Goal: Communication & Community: Connect with others

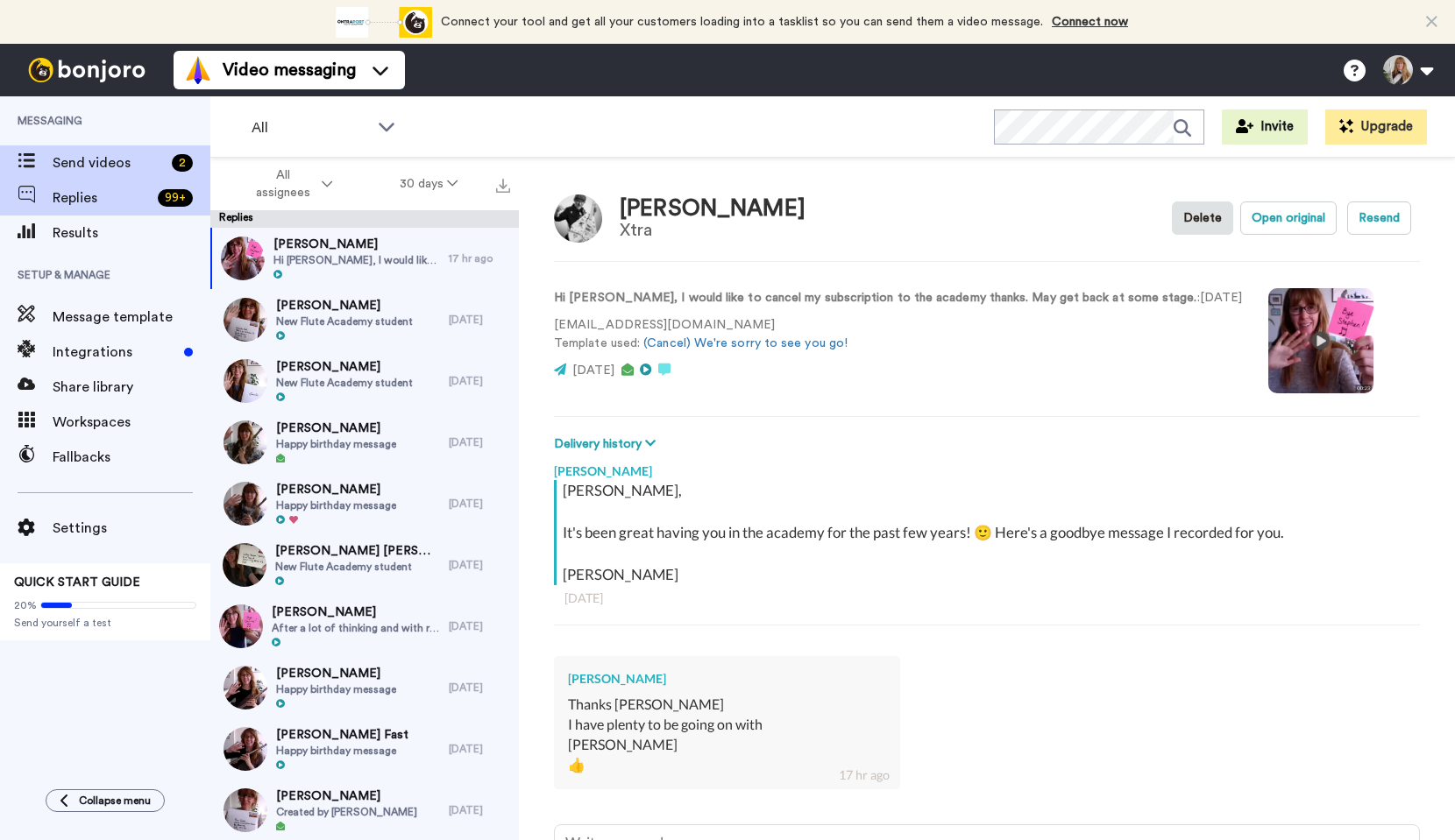
type textarea "x"
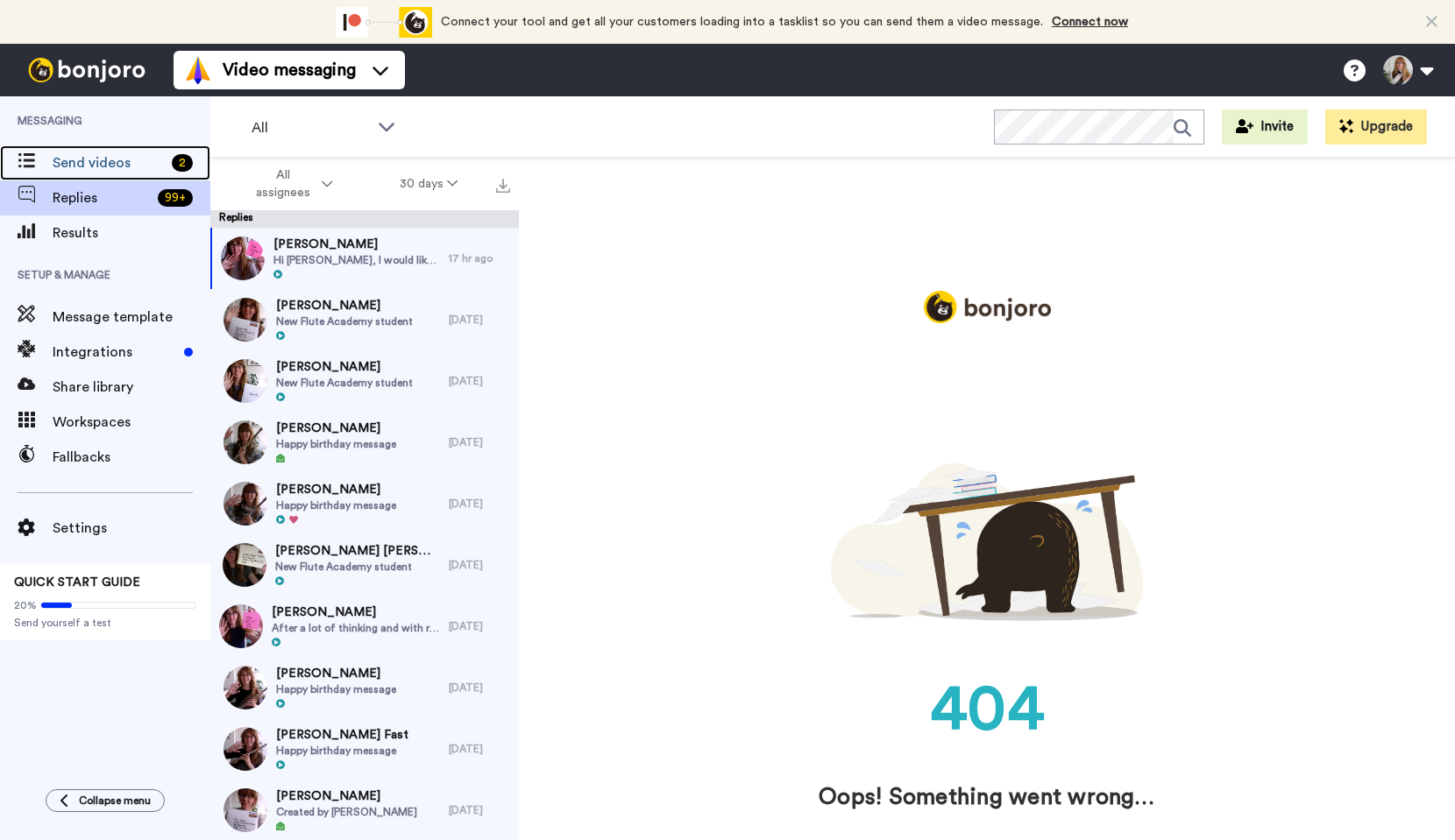
click at [150, 166] on span "Send videos" at bounding box center [109, 163] width 112 height 21
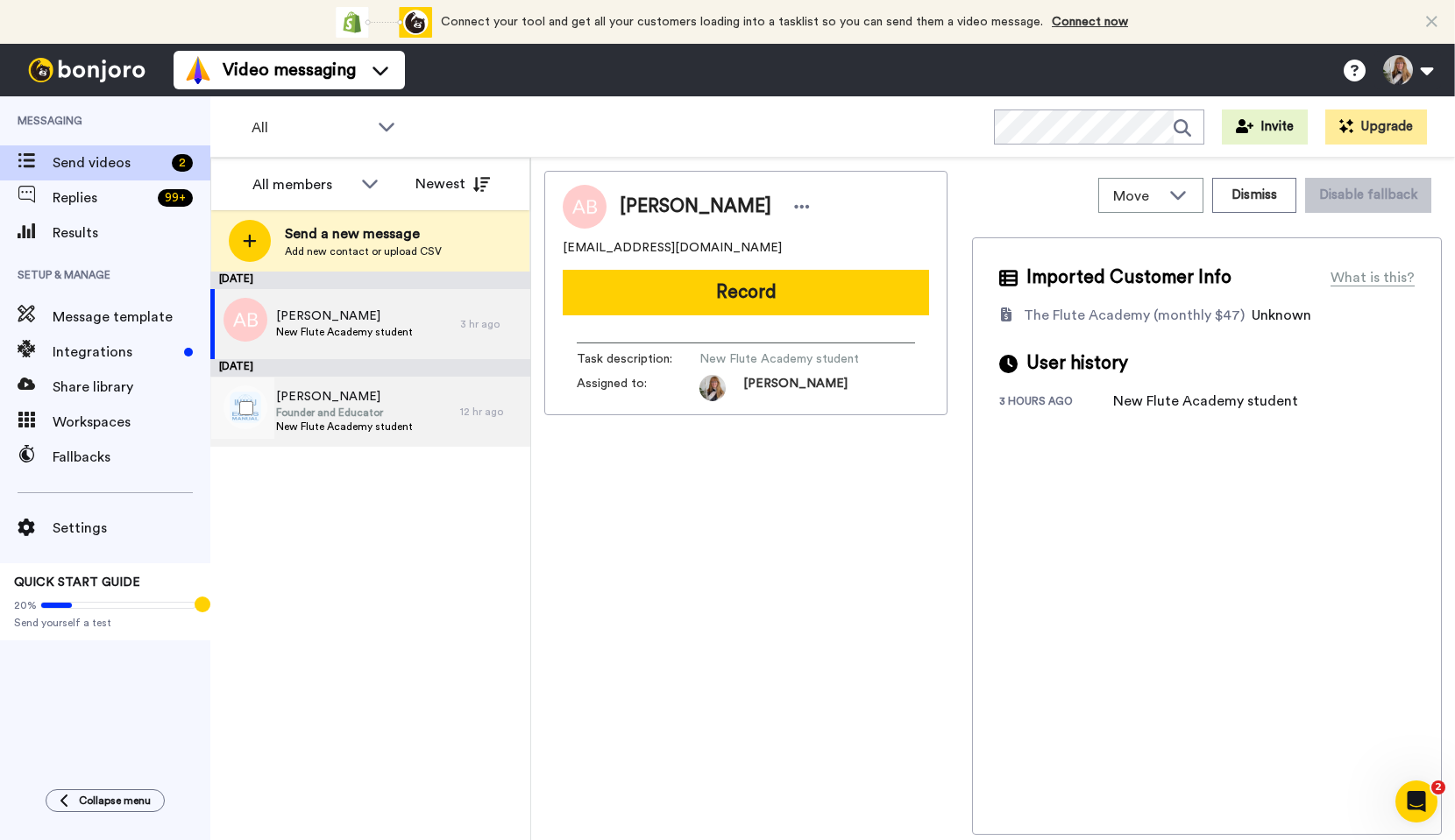
click at [342, 422] on span "New Flute Academy student" at bounding box center [344, 426] width 137 height 14
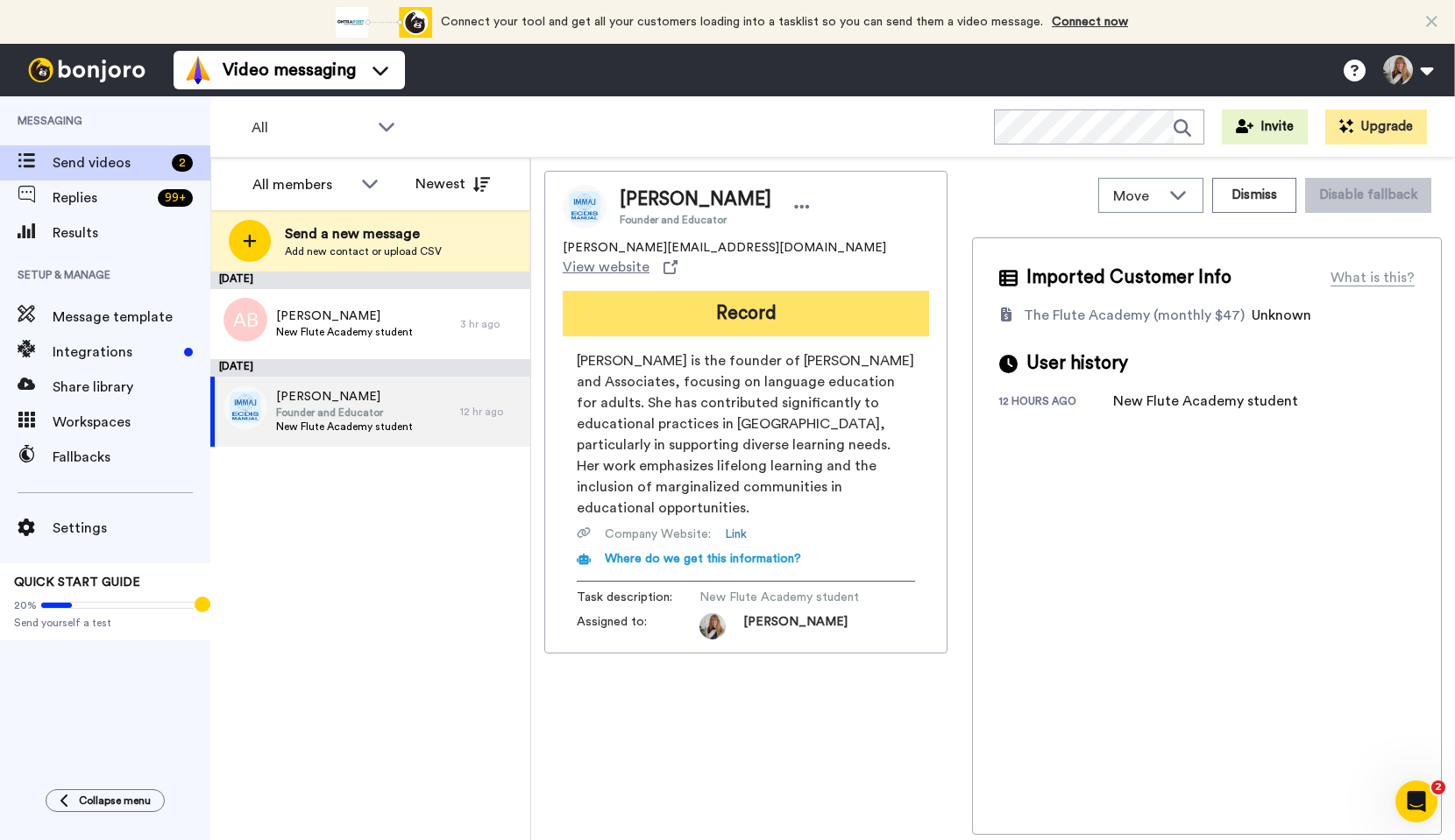
click at [794, 297] on button "Record" at bounding box center [745, 314] width 367 height 46
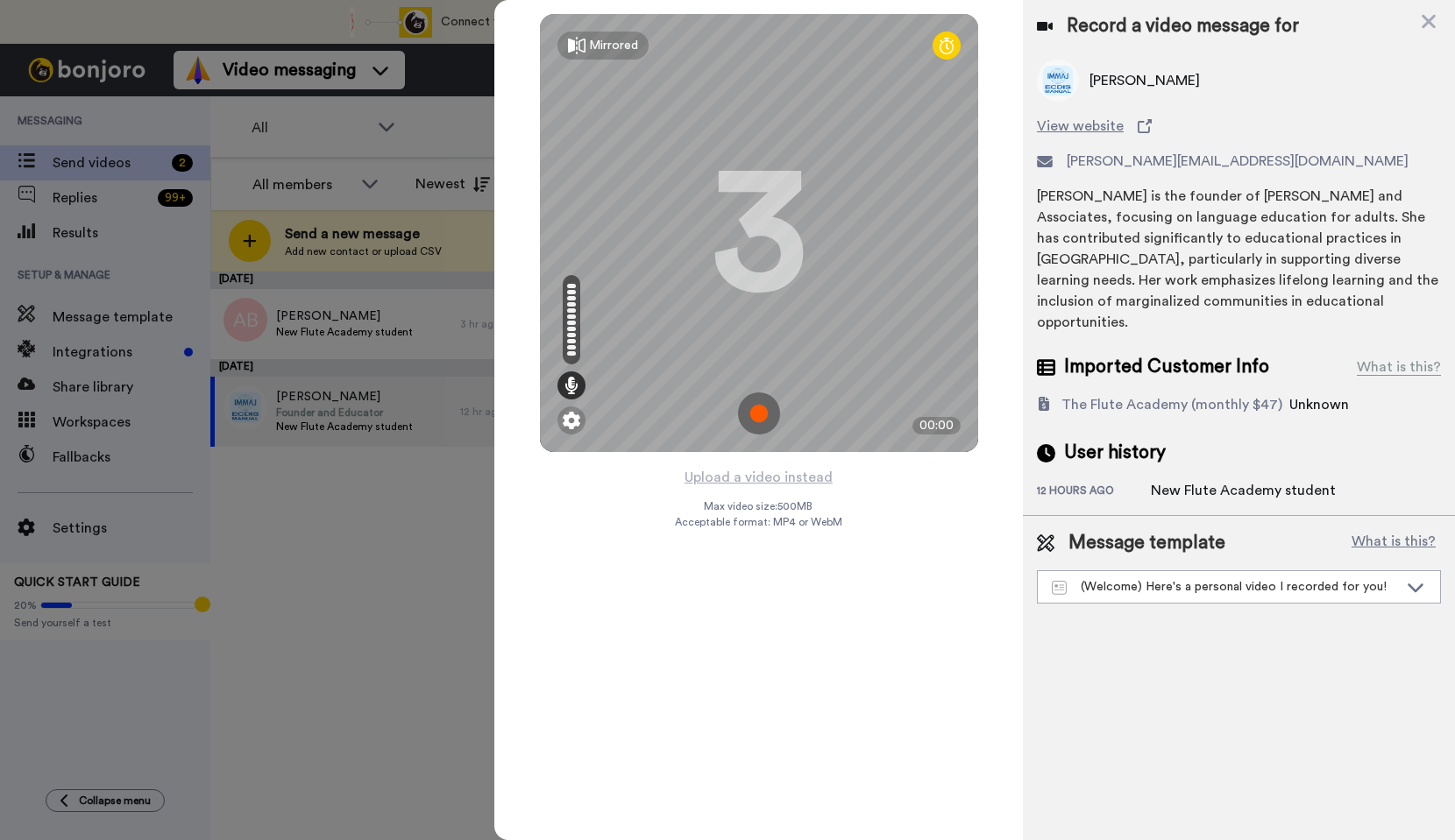
click at [763, 410] on img at bounding box center [759, 414] width 42 height 42
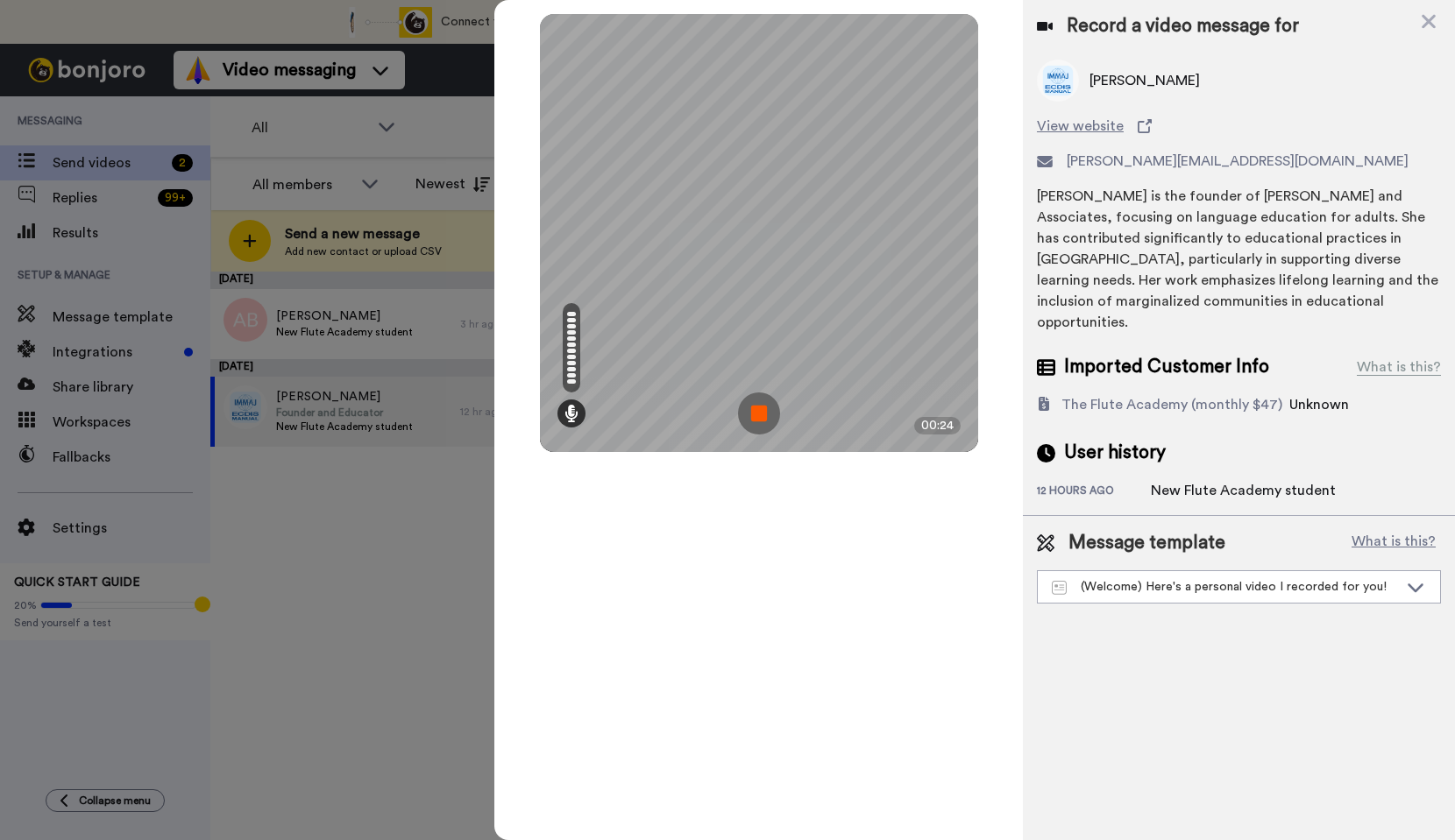
click at [762, 409] on img at bounding box center [759, 414] width 42 height 42
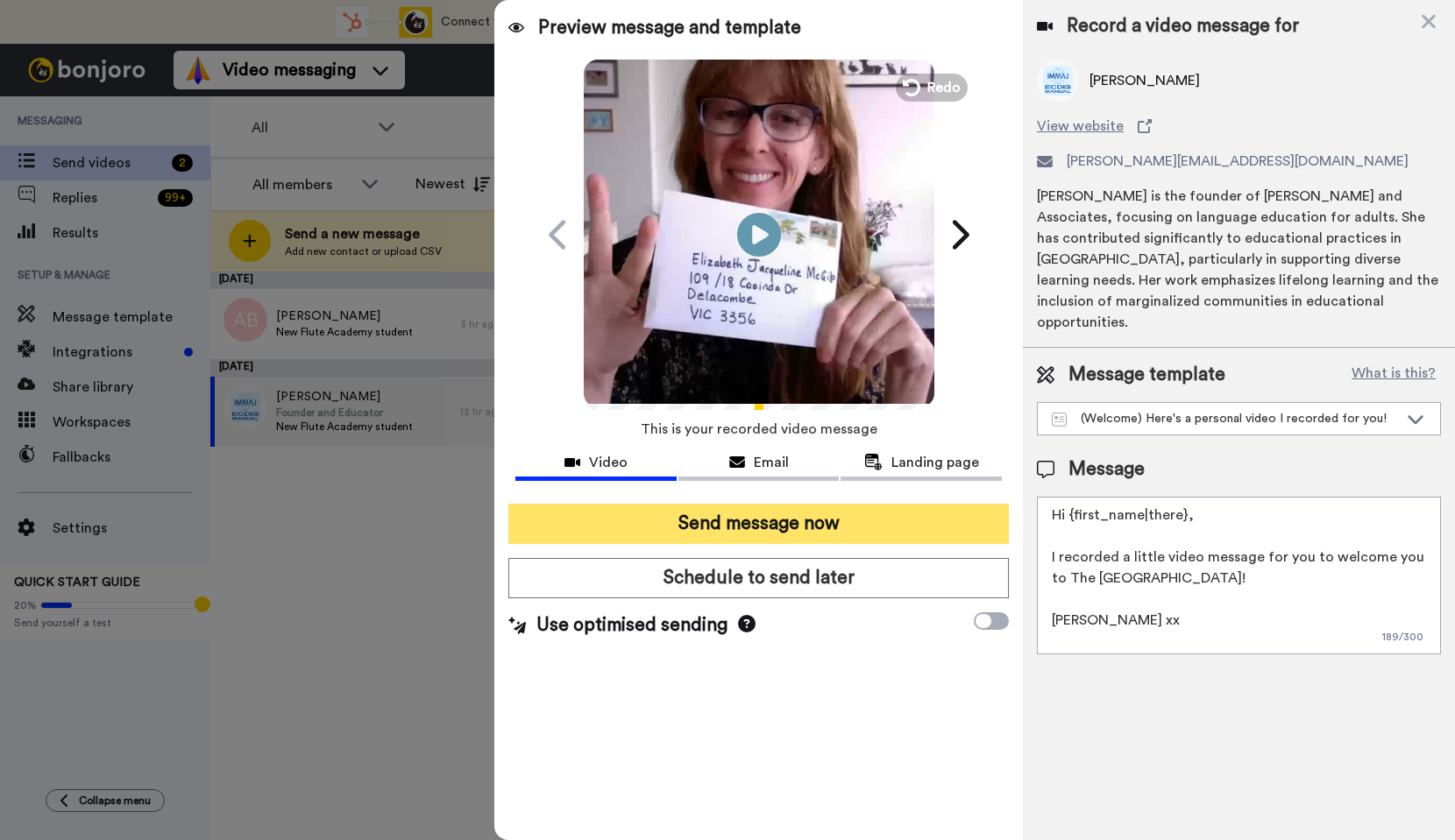
click at [824, 515] on button "Send message now" at bounding box center [758, 523] width 501 height 40
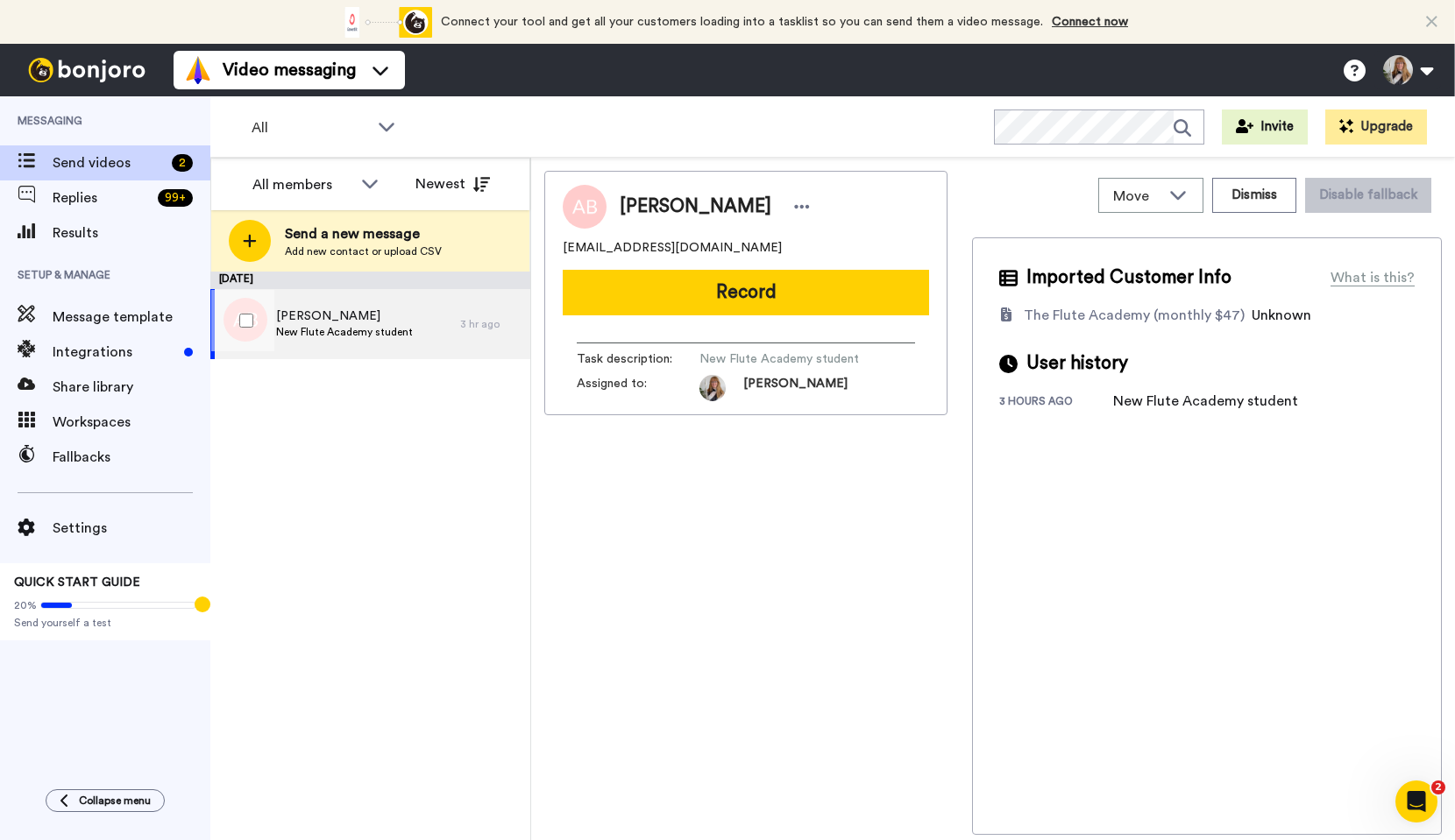
click at [385, 324] on span "Ani Burns" at bounding box center [344, 317] width 137 height 18
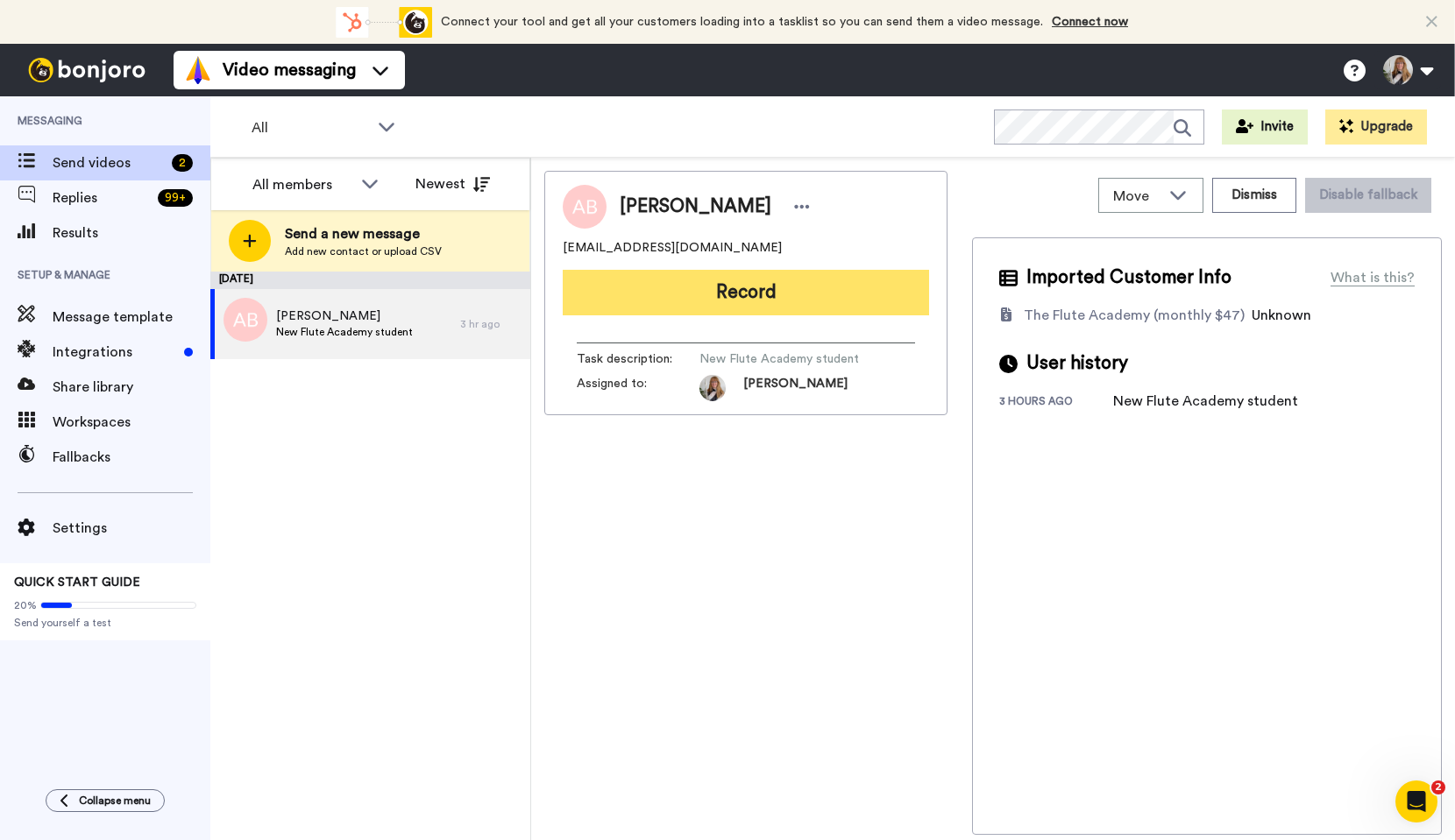
click at [659, 301] on button "Record" at bounding box center [745, 293] width 367 height 46
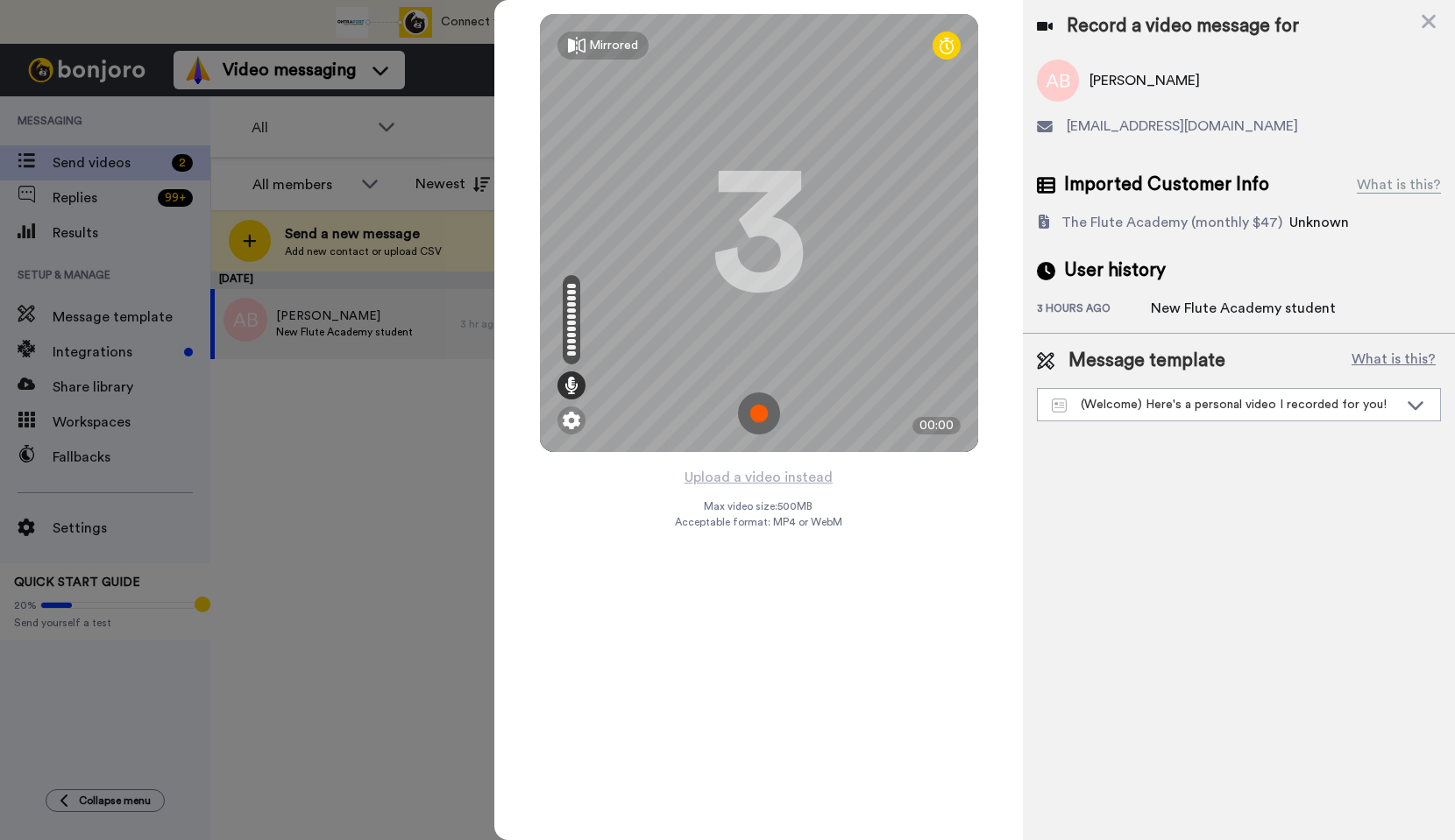
click at [775, 410] on img at bounding box center [759, 414] width 42 height 42
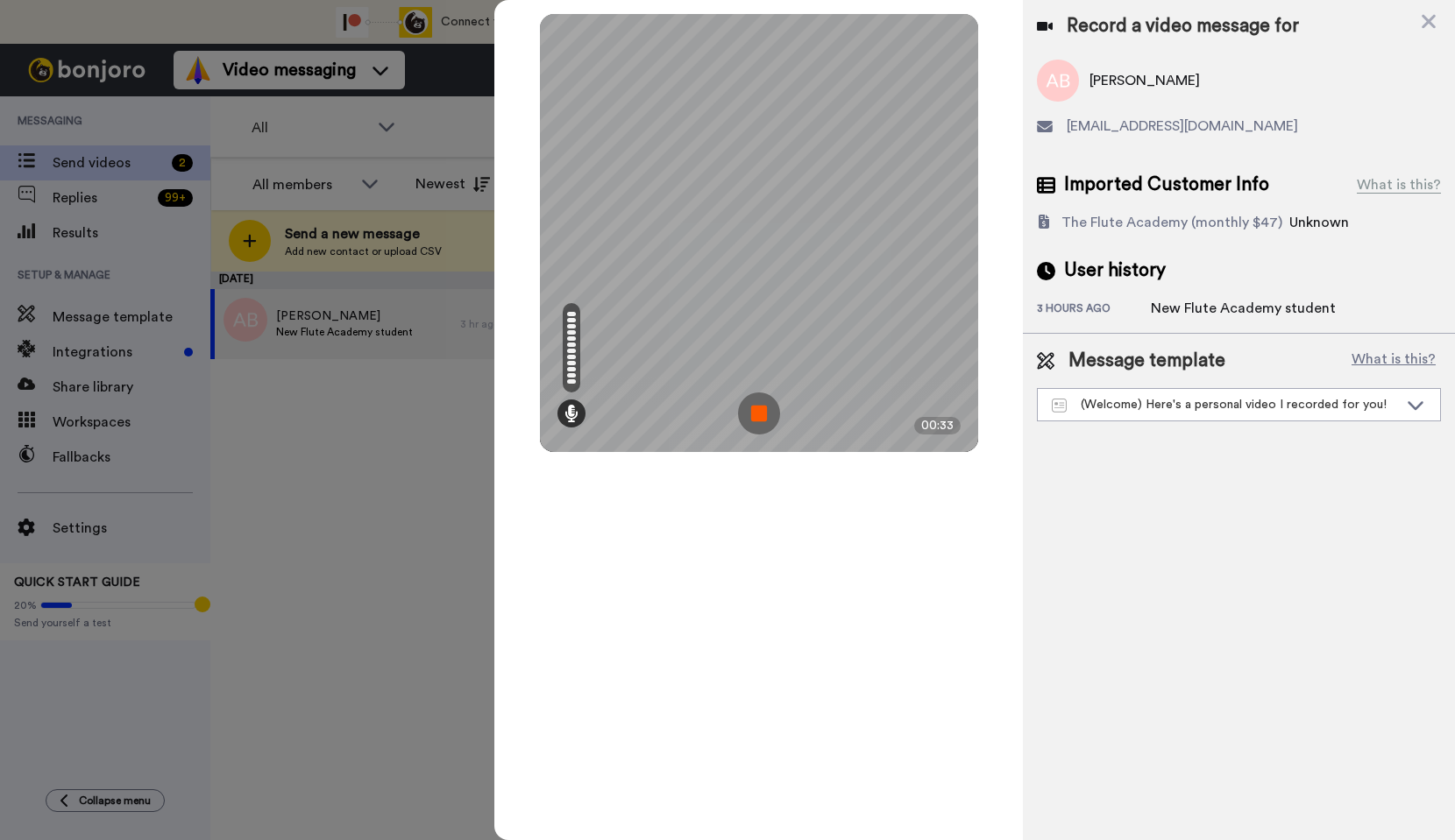
click at [770, 418] on img at bounding box center [759, 414] width 42 height 42
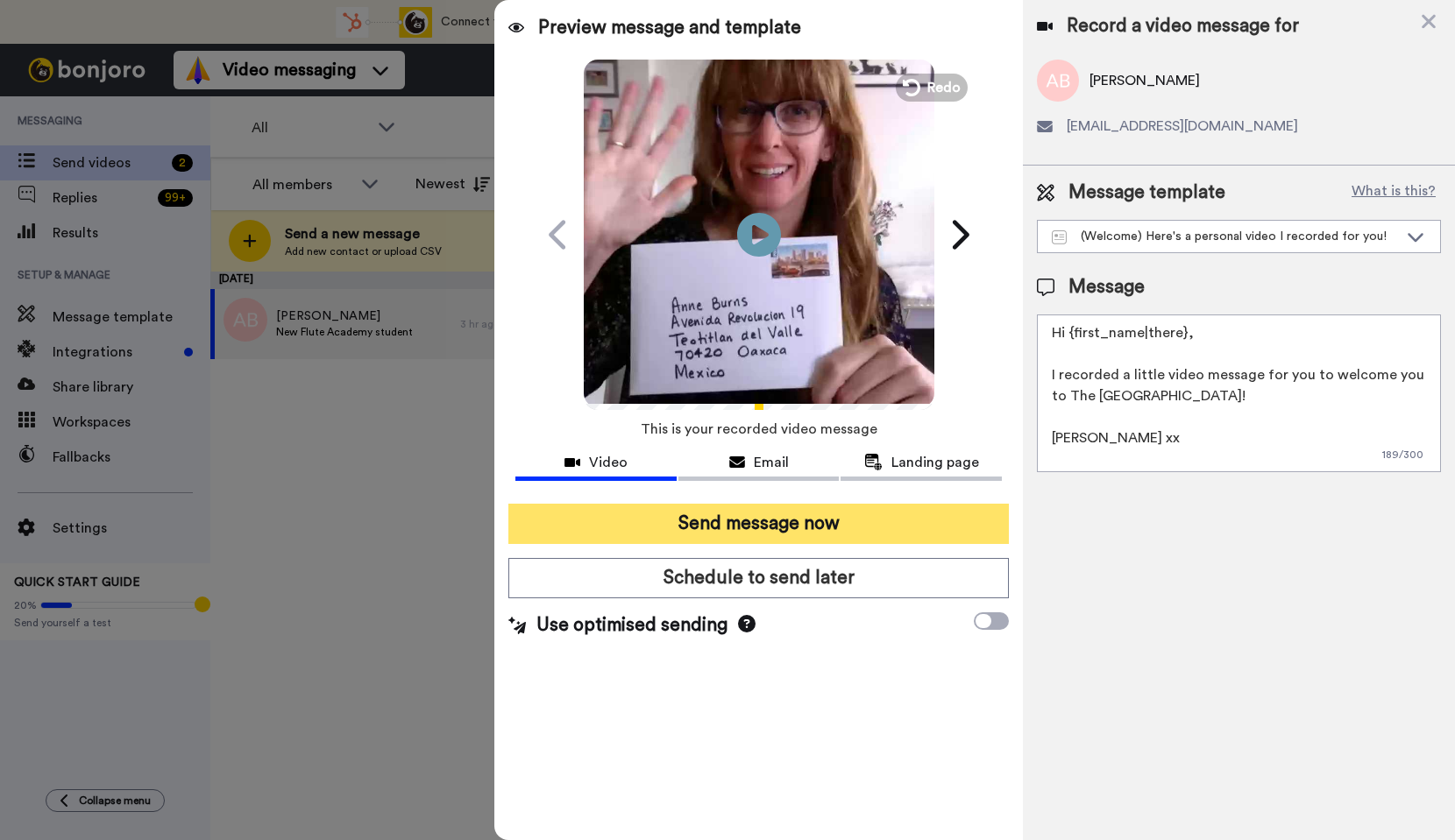
click at [726, 523] on button "Send message now" at bounding box center [758, 523] width 501 height 40
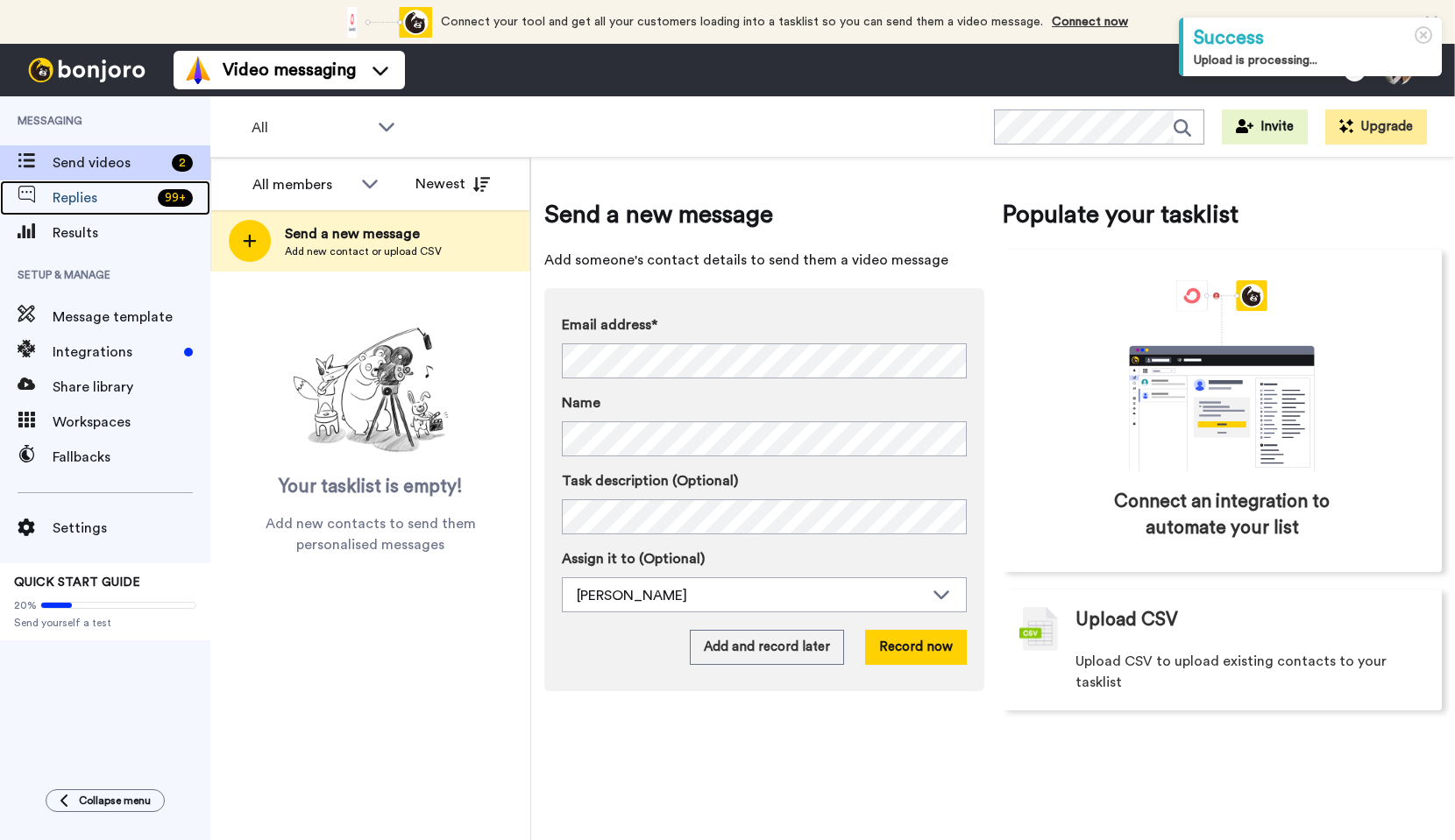
click at [118, 200] on span "Replies" at bounding box center [102, 198] width 98 height 21
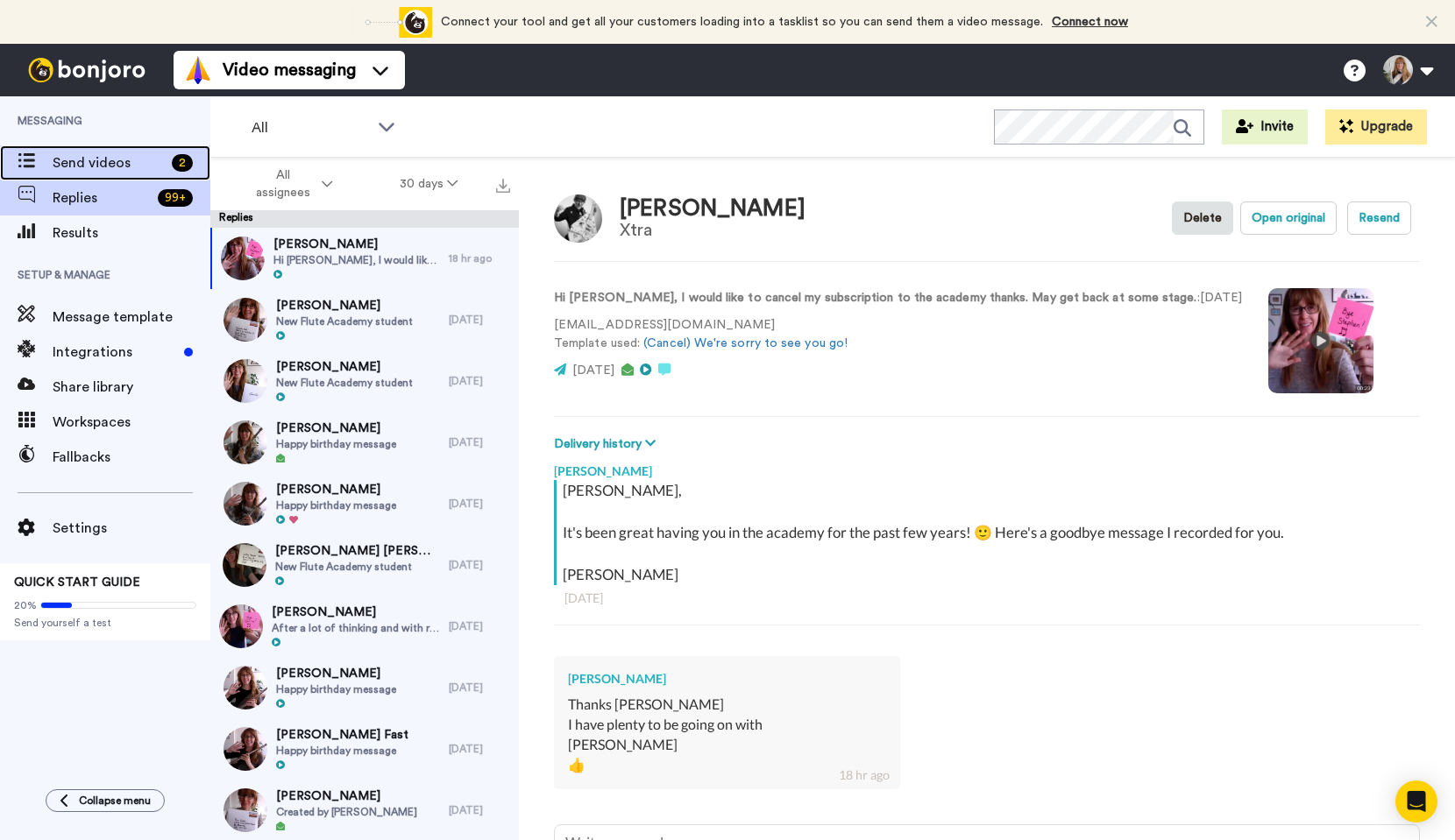
click at [125, 169] on span "Send videos" at bounding box center [109, 163] width 112 height 21
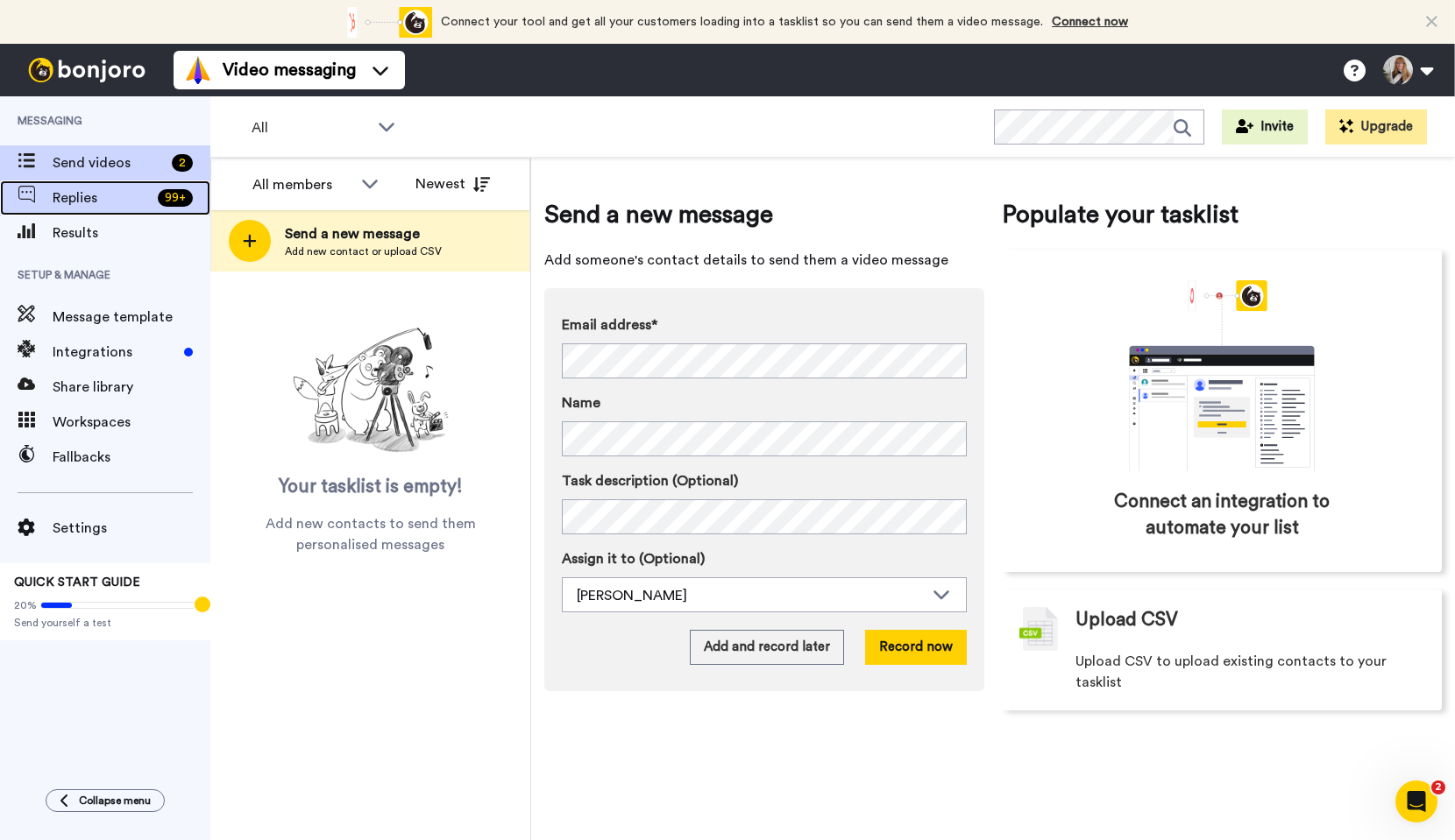
click at [145, 196] on span "Replies" at bounding box center [102, 198] width 98 height 21
click at [1435, 25] on icon at bounding box center [1431, 22] width 11 height 18
